Goal: Task Accomplishment & Management: Manage account settings

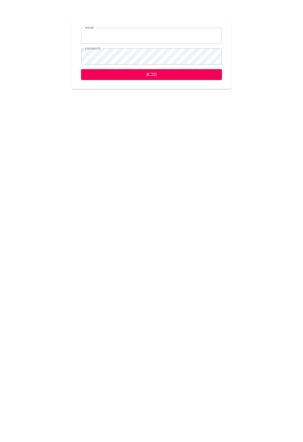
type input "[EMAIL_ADDRESS][DOMAIN_NAME]"
click at [166, 76] on span "로그인" at bounding box center [152, 74] width 132 height 7
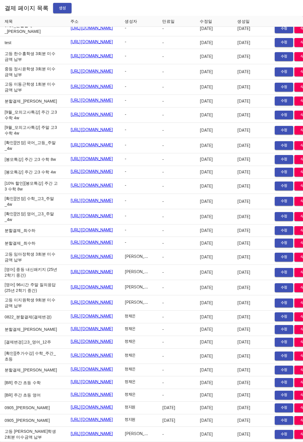
scroll to position [8966, 0]
click at [135, 417] on span "정지원" at bounding box center [130, 420] width 10 height 6
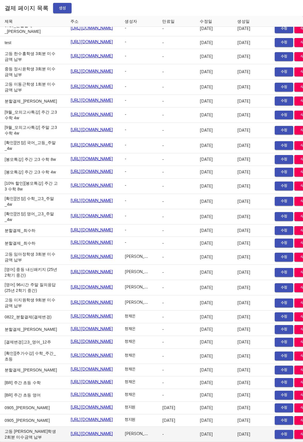
scroll to position [8966, 40]
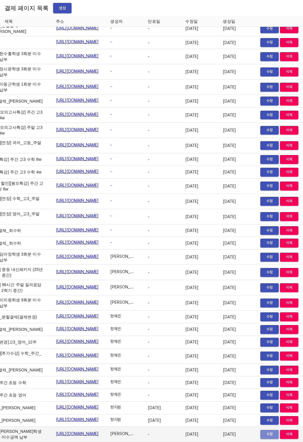
click at [263, 431] on span "수정" at bounding box center [269, 434] width 13 height 7
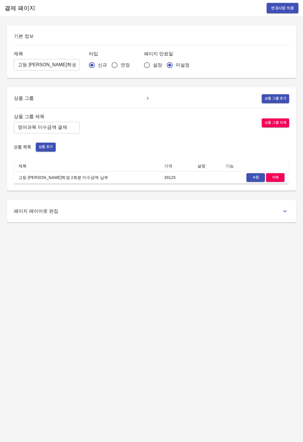
drag, startPoint x: 107, startPoint y: 180, endPoint x: 234, endPoint y: 180, distance: 126.3
click at [109, 180] on td "고등 [PERSON_NAME]학생 2회분 미수금액 납부" at bounding box center [87, 177] width 146 height 13
click at [248, 179] on button "수정" at bounding box center [255, 177] width 18 height 9
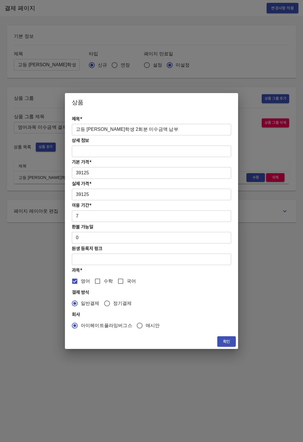
drag, startPoint x: 237, startPoint y: 22, endPoint x: 224, endPoint y: 96, distance: 75.2
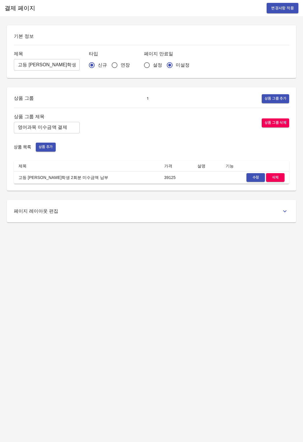
click at [286, 9] on span "변경사항 적용" at bounding box center [282, 8] width 22 height 7
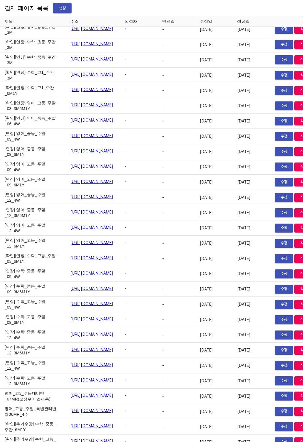
scroll to position [1224, 0]
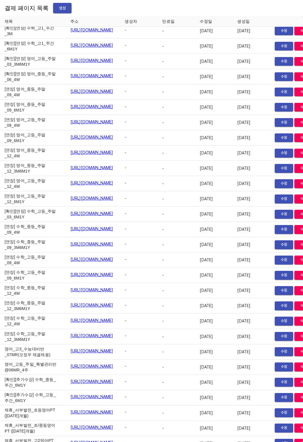
click at [157, 23] on td "-" at bounding box center [138, 15] width 37 height 15
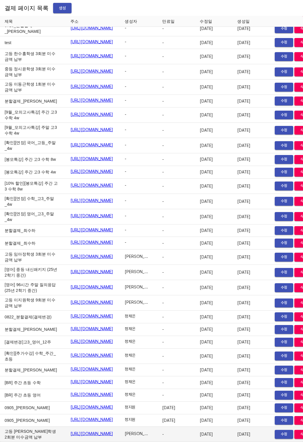
scroll to position [8966, 40]
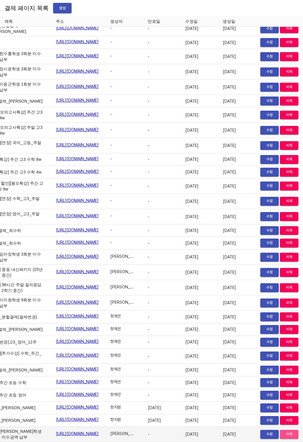
click at [283, 431] on span "삭제" at bounding box center [289, 434] width 13 height 7
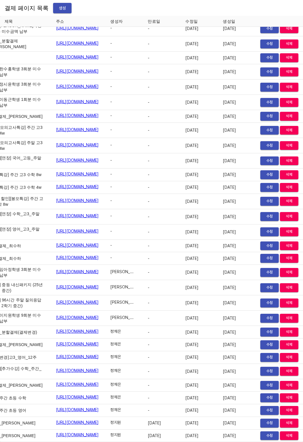
scroll to position [8951, 40]
